Goal: Task Accomplishment & Management: Use online tool/utility

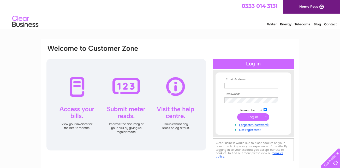
type input "[PERSON_NAME][EMAIL_ADDRESS][DOMAIN_NAME]"
click at [266, 116] on input "submit" at bounding box center [253, 116] width 32 height 7
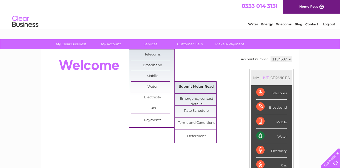
click at [198, 88] on link "Submit Meter Read" at bounding box center [196, 86] width 43 height 10
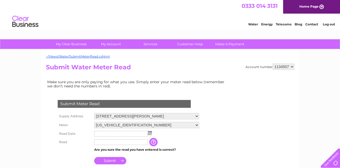
click at [149, 133] on img at bounding box center [150, 133] width 4 height 4
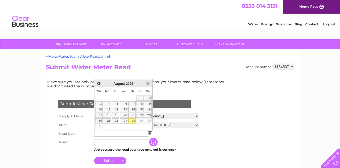
click at [133, 121] on link "28" at bounding box center [132, 120] width 7 height 5
type input "2025/08/28"
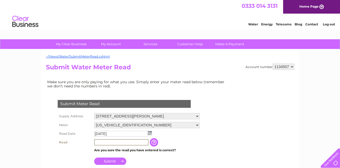
click at [96, 141] on input "text" at bounding box center [121, 142] width 54 height 6
type input "00241"
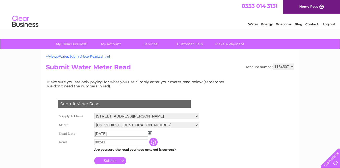
click at [118, 159] on input "Submit" at bounding box center [110, 160] width 32 height 7
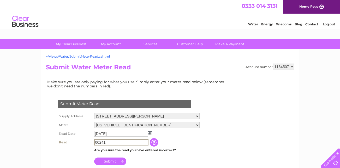
click at [109, 142] on input "00241" at bounding box center [121, 142] width 54 height 6
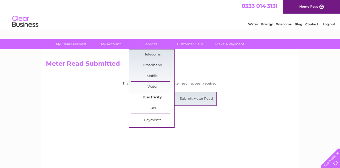
click at [154, 98] on link "Electricity" at bounding box center [152, 97] width 43 height 10
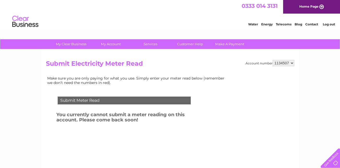
click at [332, 24] on link "Log out" at bounding box center [329, 24] width 12 height 4
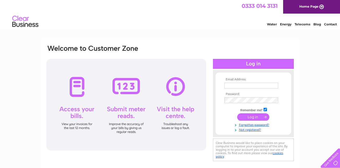
type input "[PERSON_NAME][EMAIL_ADDRESS][DOMAIN_NAME]"
click at [265, 116] on input "submit" at bounding box center [253, 116] width 32 height 7
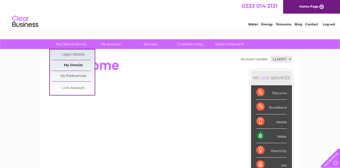
click at [82, 63] on link "My Details" at bounding box center [73, 65] width 43 height 10
